Goal: Task Accomplishment & Management: Complete application form

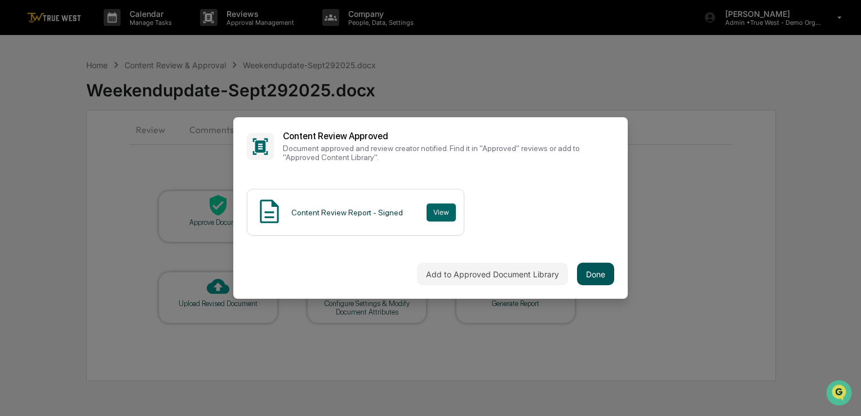
click at [606, 269] on button "Done" at bounding box center [595, 273] width 37 height 23
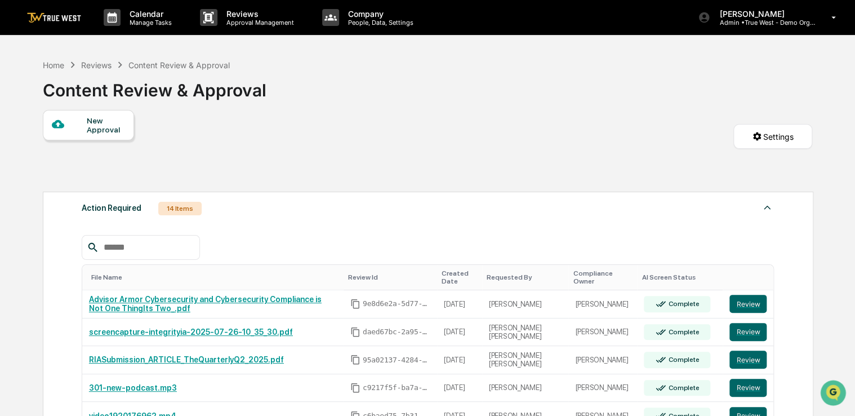
click at [61, 132] on div "New Approval" at bounding box center [88, 125] width 91 height 30
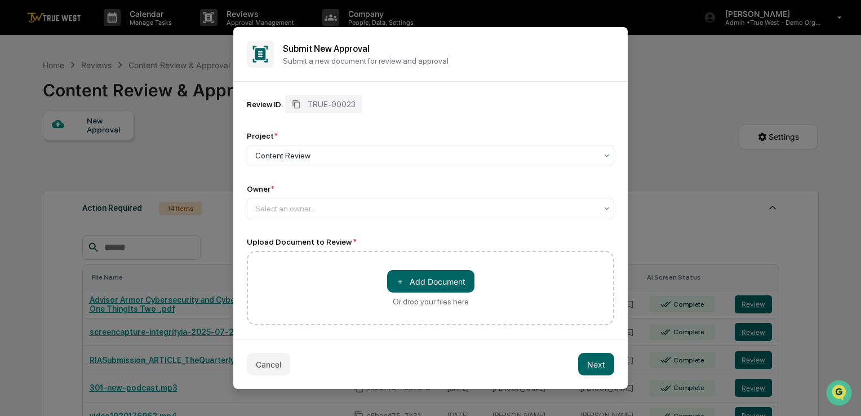
drag, startPoint x: 400, startPoint y: 148, endPoint x: 373, endPoint y: 119, distance: 39.0
click at [373, 119] on div "Review ID: TRUE-00023 Project * Content Review Owner * Select an owner..." at bounding box center [430, 157] width 367 height 124
click at [342, 199] on div "Select an owner..." at bounding box center [430, 208] width 367 height 21
click at [590, 362] on button "Next" at bounding box center [596, 364] width 36 height 23
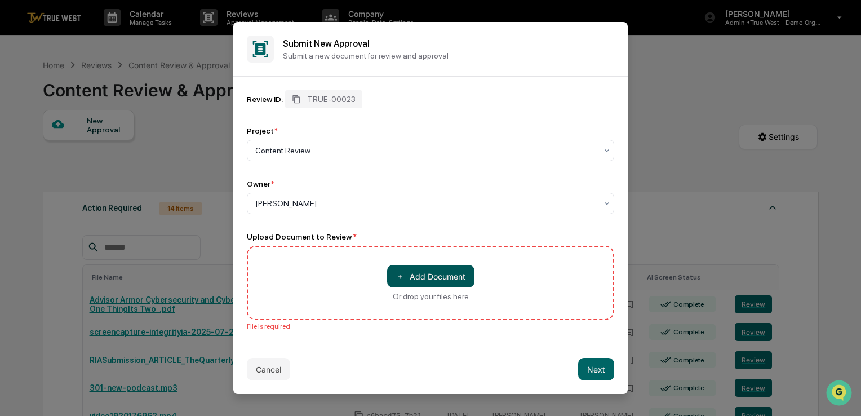
click at [438, 277] on button "＋ Add Document" at bounding box center [430, 276] width 87 height 23
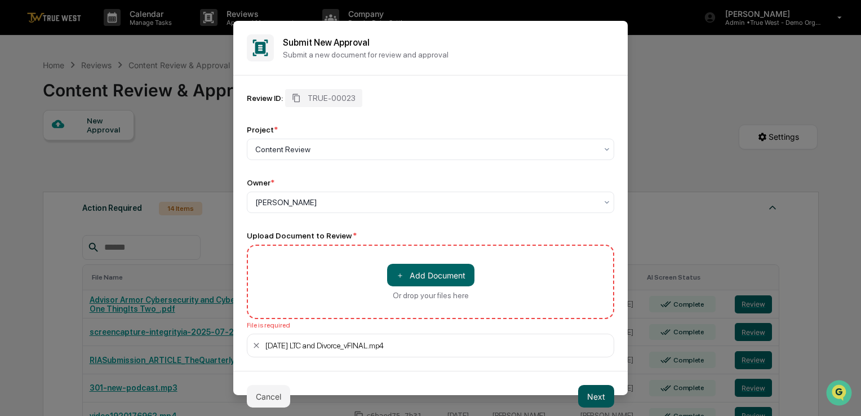
click at [596, 390] on button "Next" at bounding box center [596, 396] width 36 height 23
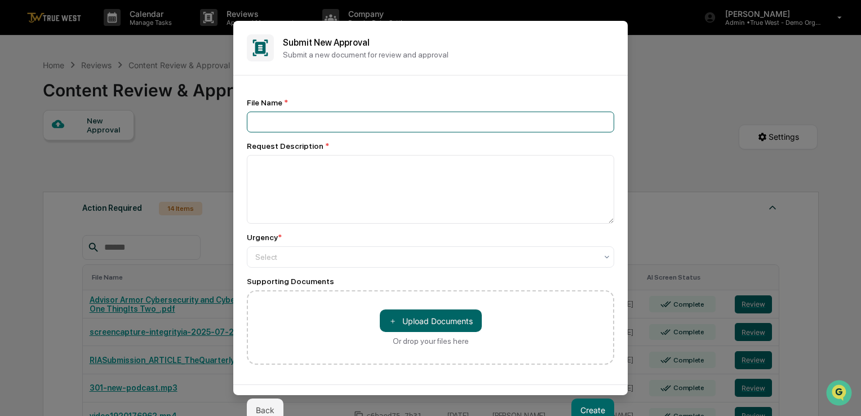
click at [396, 118] on input at bounding box center [430, 122] width 367 height 21
type input "*****"
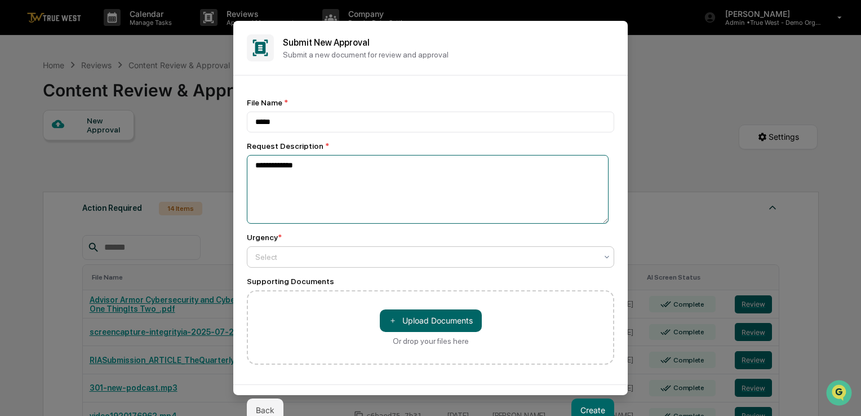
type textarea "**********"
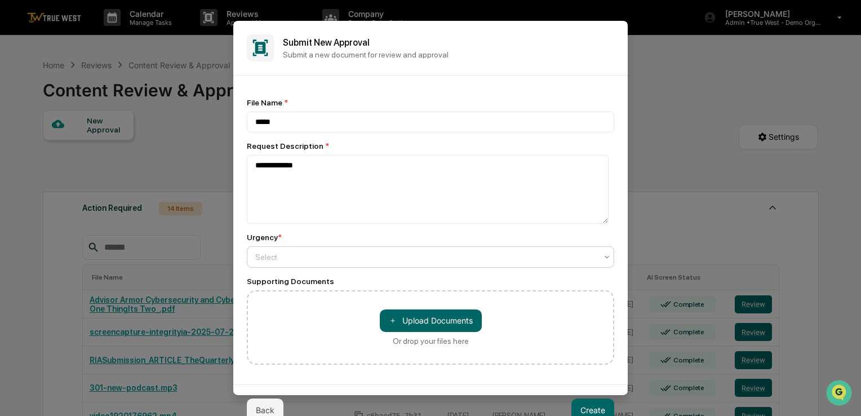
click at [310, 262] on div at bounding box center [425, 256] width 341 height 11
click at [599, 404] on button "Create" at bounding box center [592, 409] width 43 height 23
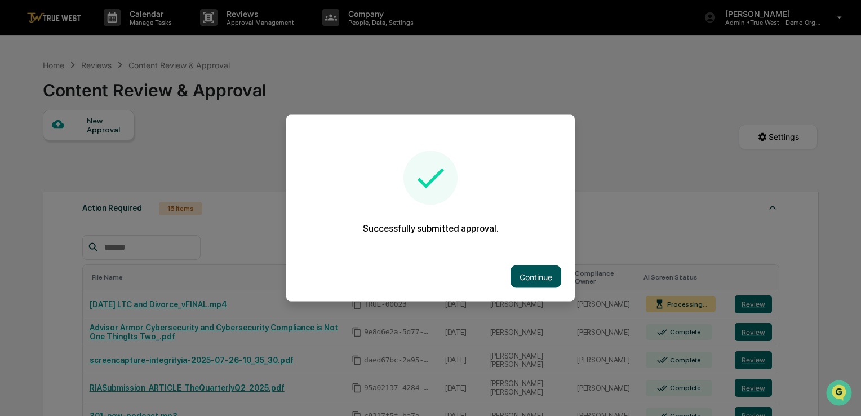
click at [541, 274] on button "Continue" at bounding box center [535, 276] width 51 height 23
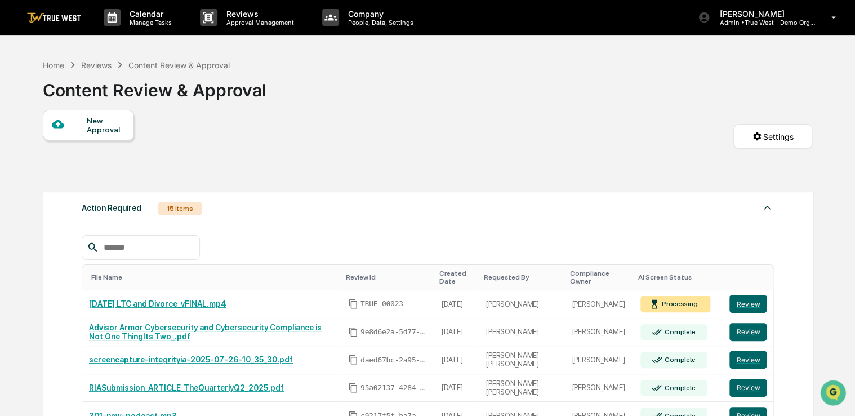
drag, startPoint x: 445, startPoint y: 128, endPoint x: 369, endPoint y: 127, distance: 76.6
click at [369, 127] on div "New Approval Settings" at bounding box center [427, 148] width 769 height 76
click at [57, 64] on div "Home" at bounding box center [53, 65] width 21 height 10
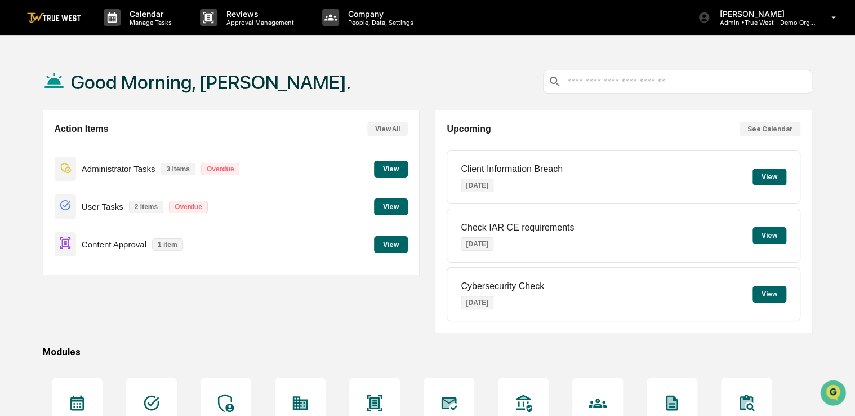
click at [396, 244] on button "View" at bounding box center [391, 244] width 34 height 17
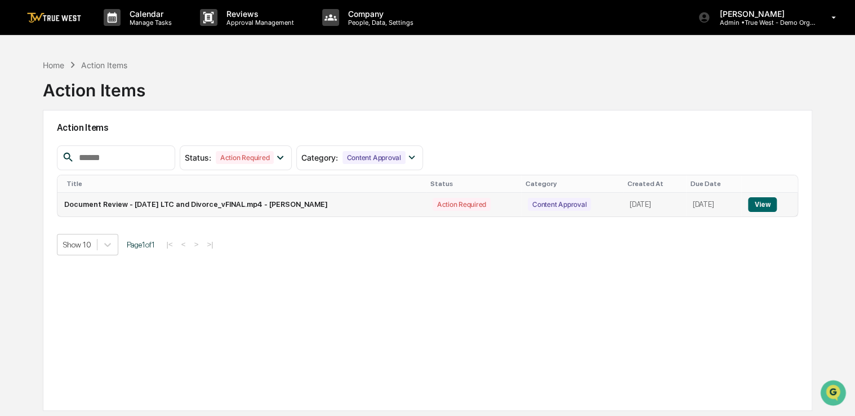
click at [764, 204] on button "View" at bounding box center [762, 204] width 29 height 15
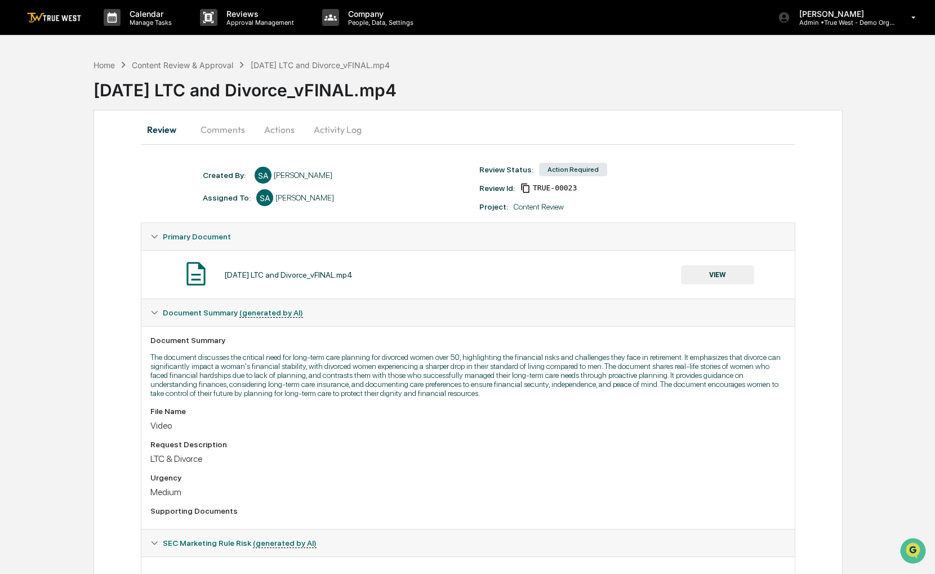
click at [283, 127] on button "Actions" at bounding box center [279, 129] width 51 height 27
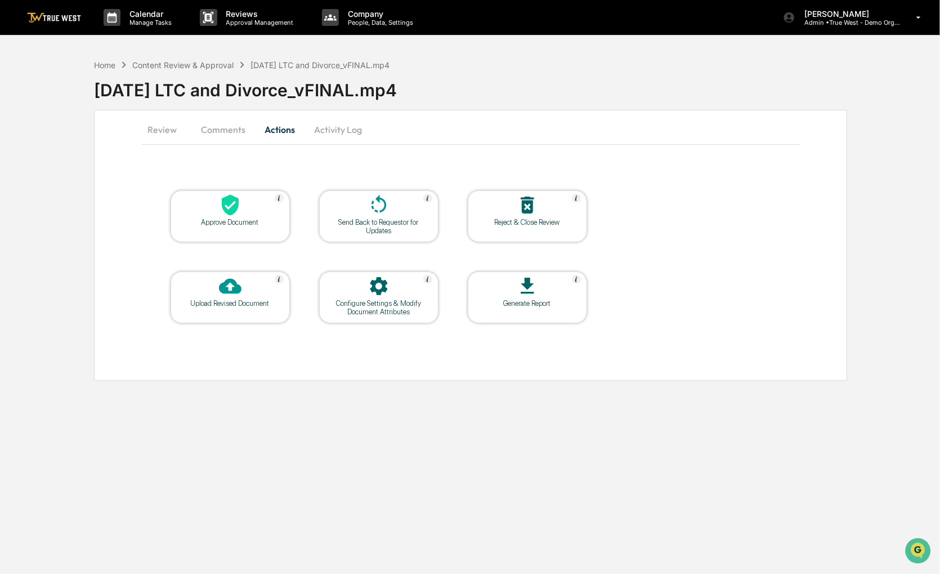
click at [230, 222] on div "Approve Document" at bounding box center [230, 222] width 101 height 8
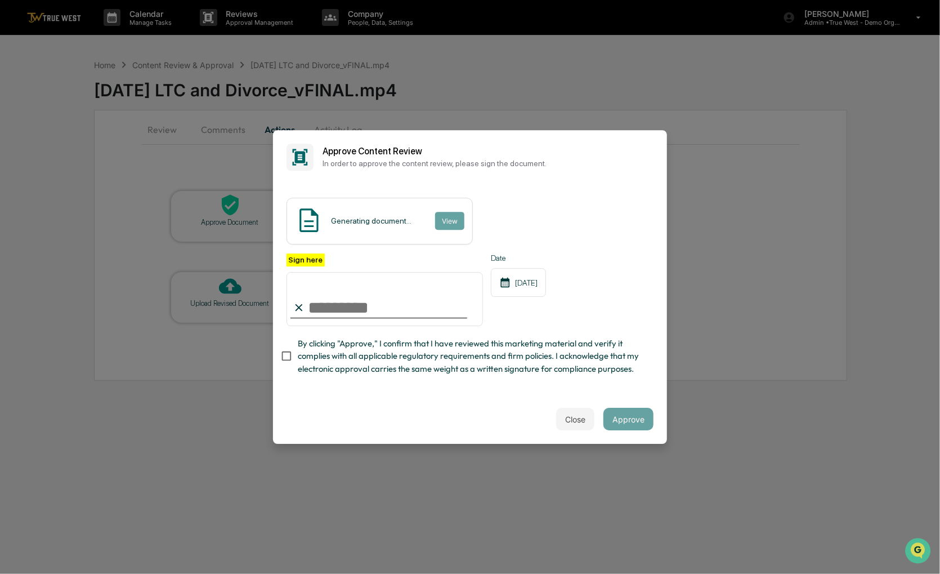
click at [308, 379] on div "Sign here Date [DATE] By clicking "Approve," I confirm that I have reviewed thi…" at bounding box center [470, 317] width 367 height 128
click at [329, 330] on div "Sign here Date [DATE] By clicking "Approve," I confirm that I have reviewed thi…" at bounding box center [470, 317] width 367 height 128
click at [327, 362] on span "By clicking "Approve," I confirm that I have reviewed this marketing material a…" at bounding box center [471, 356] width 347 height 38
drag, startPoint x: 334, startPoint y: 316, endPoint x: 336, endPoint y: 323, distance: 7.0
click at [334, 316] on input "Sign here" at bounding box center [385, 299] width 197 height 54
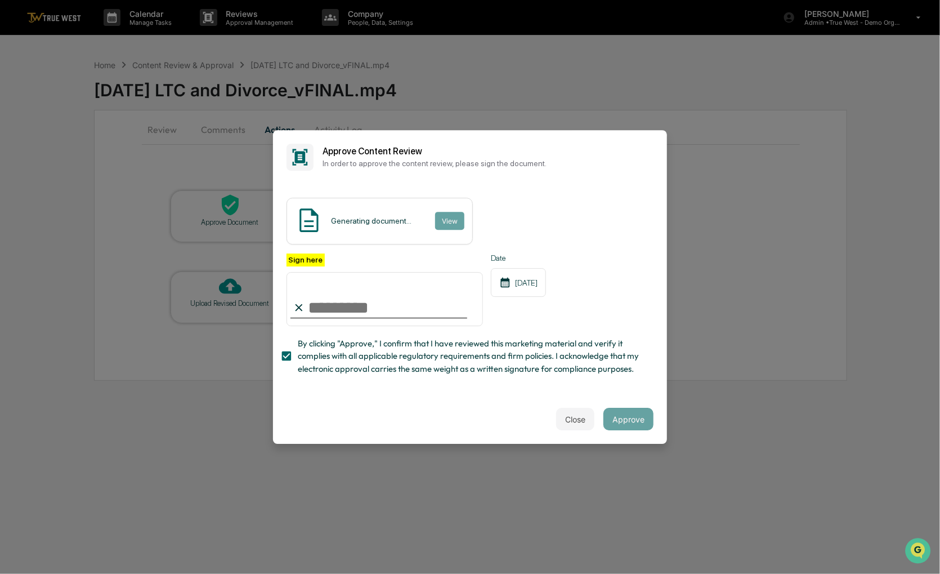
type input "**********"
click at [619, 415] on button "Approve" at bounding box center [629, 419] width 50 height 23
